Goal: Find specific page/section: Find specific page/section

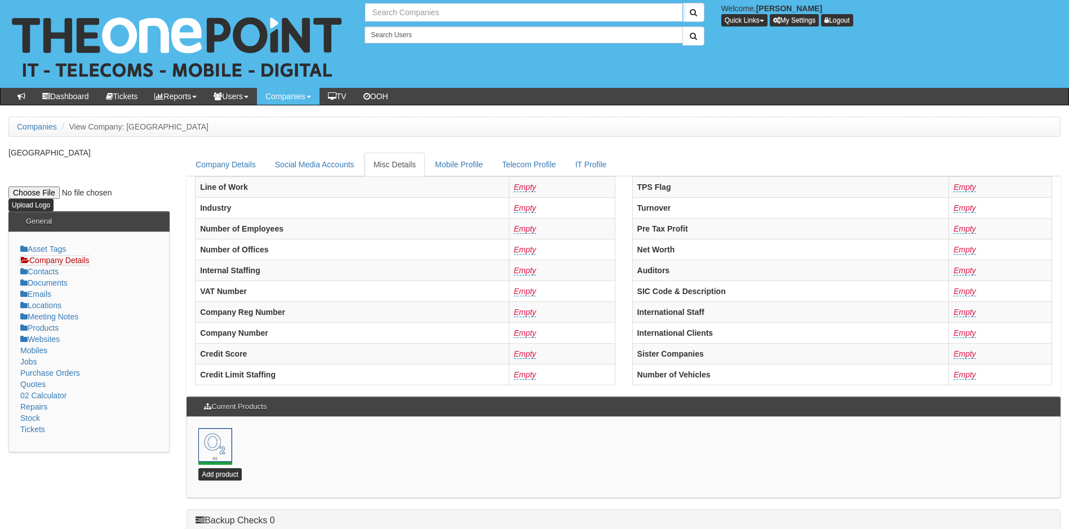
click at [417, 14] on input "text" at bounding box center [524, 12] width 318 height 19
click at [395, 35] on link "Fanthorpes" at bounding box center [524, 31] width 316 height 16
type input "Fanthorpes"
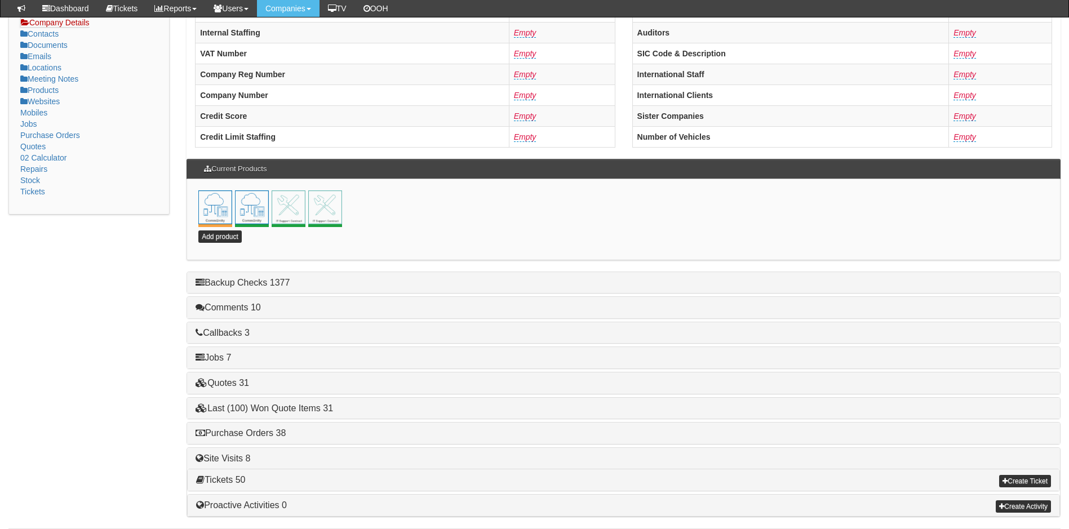
scroll to position [242, 0]
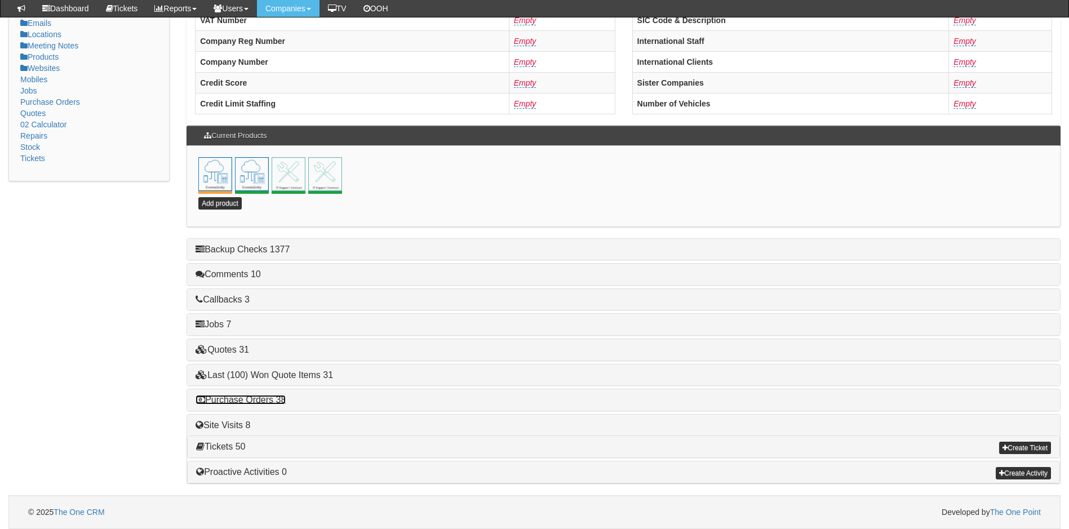
click at [251, 400] on link "Purchase Orders 38" at bounding box center [241, 400] width 90 height 10
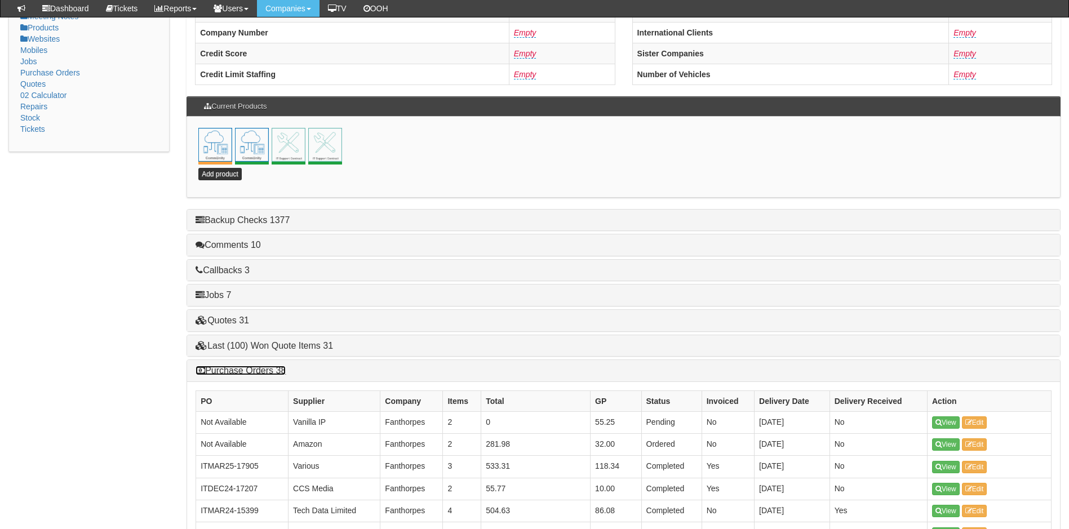
scroll to position [411, 0]
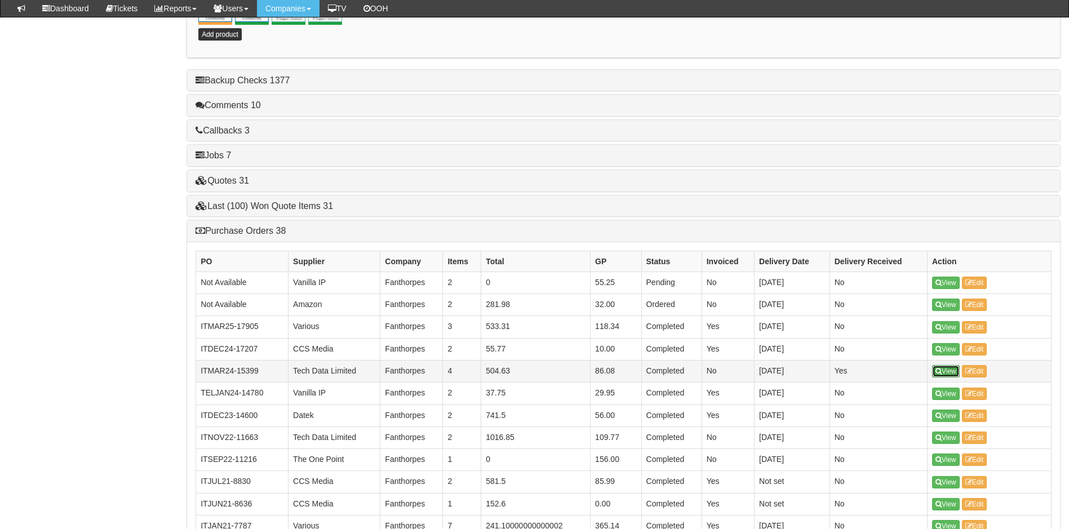
click at [945, 371] on link "View" at bounding box center [946, 371] width 28 height 12
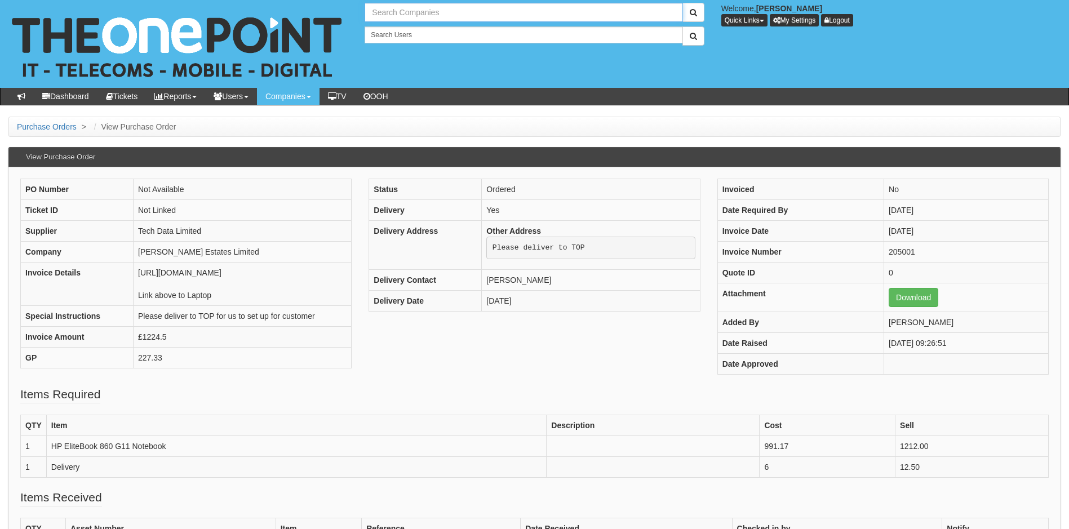
click at [424, 10] on input "text" at bounding box center [524, 12] width 318 height 19
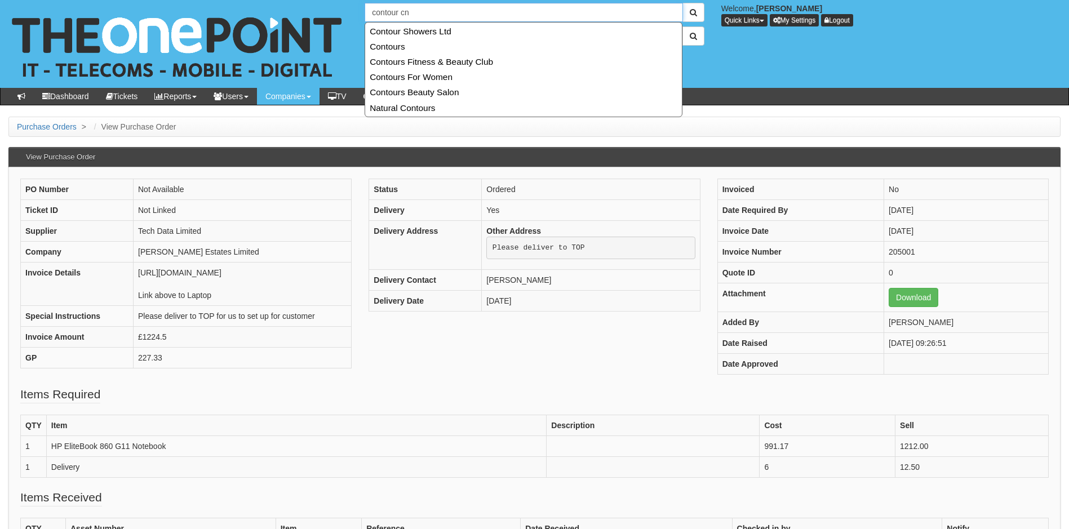
type input "contour cnc"
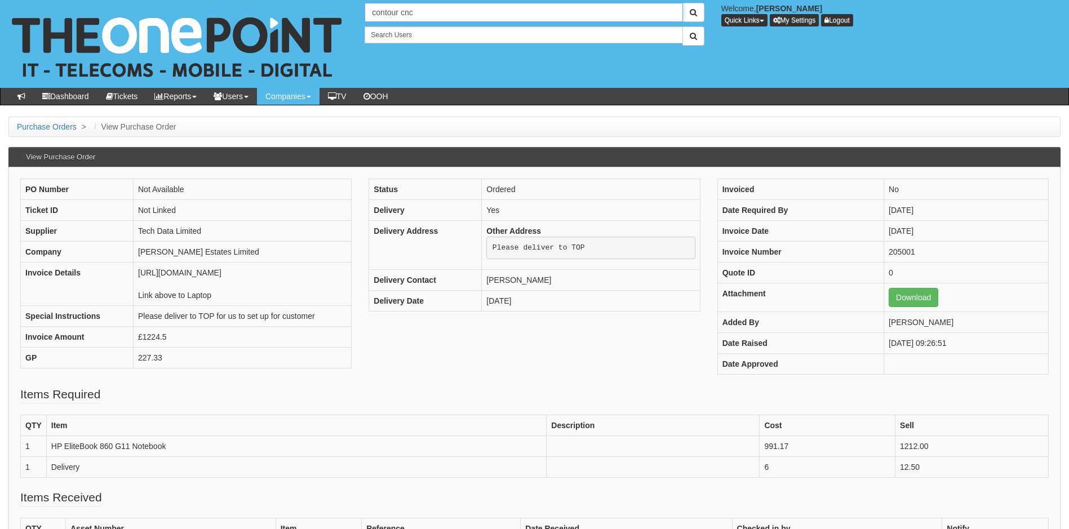
drag, startPoint x: 426, startPoint y: 15, endPoint x: 305, endPoint y: 16, distance: 120.6
click at [305, 16] on div "No search results. contour cnc Welcome, [PERSON_NAME] Quick Links Add Appointme…" at bounding box center [535, 44] width 1086 height 88
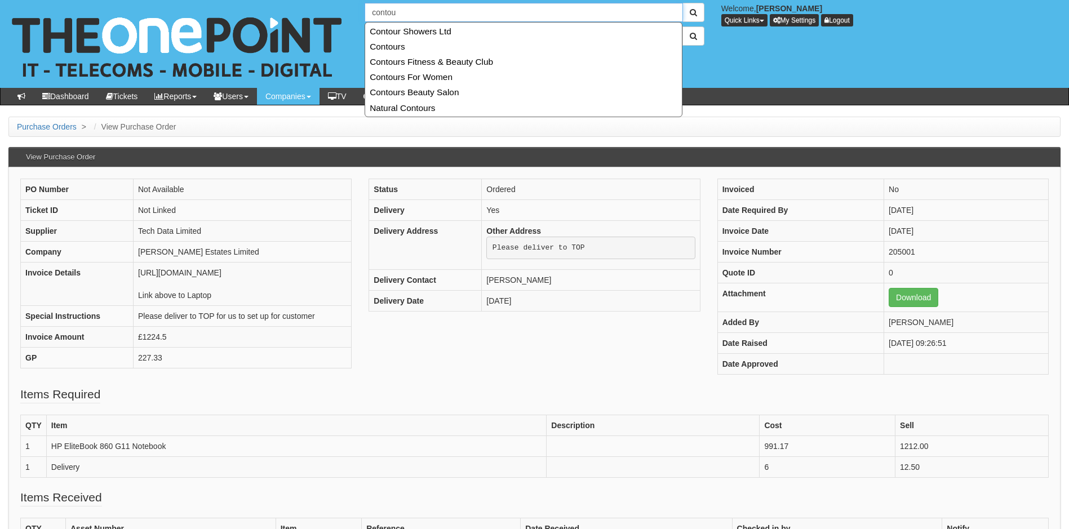
type input "contou"
